Goal: Task Accomplishment & Management: Manage account settings

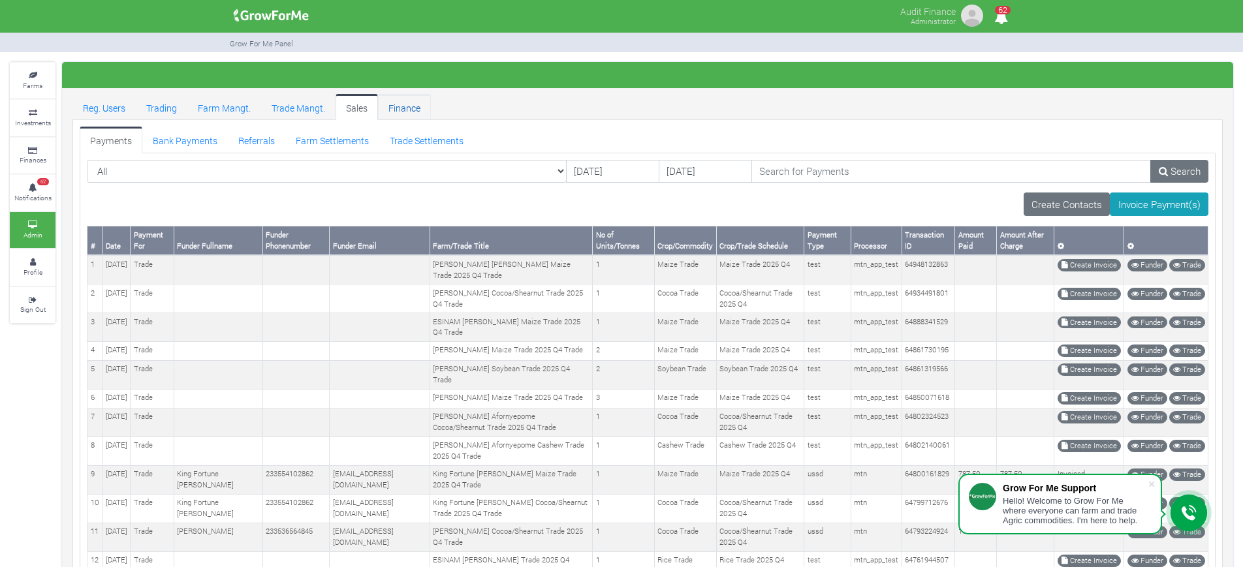
click at [395, 105] on link "Finance" at bounding box center [404, 107] width 53 height 26
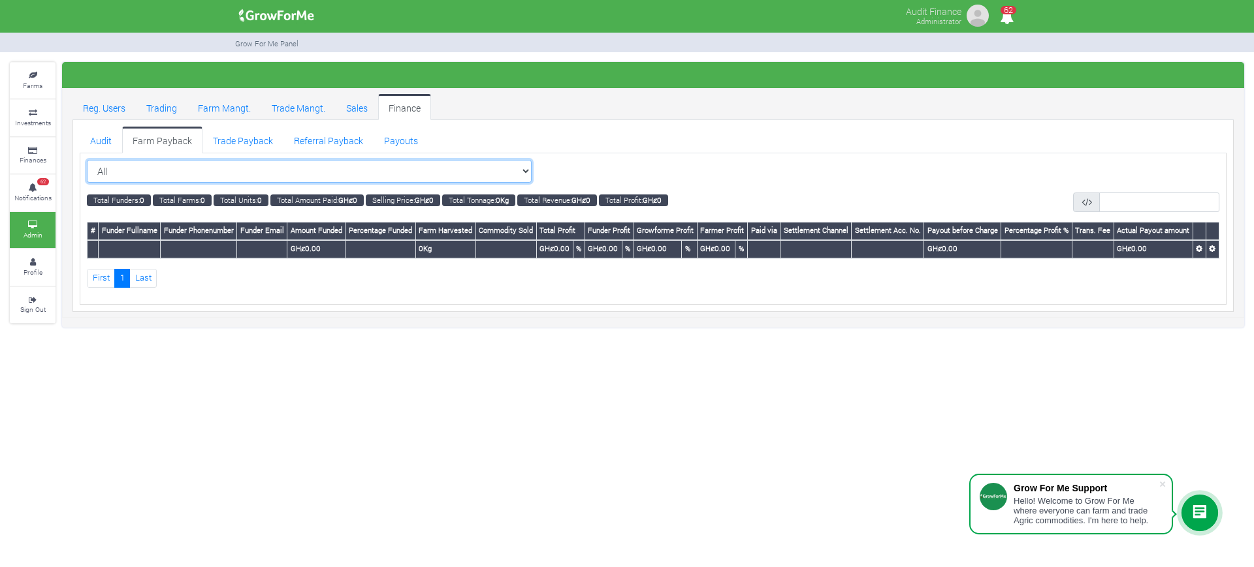
click at [496, 168] on select "All All Women in Maize VIII_2025 (Women in Maize VIII_2025)" at bounding box center [309, 172] width 445 height 24
select select "?cropschedule=29"
click at [87, 160] on select "All All Women in Maize VIII_2025 (Women in Maize VIII_2025)" at bounding box center [309, 172] width 445 height 24
